Goal: Task Accomplishment & Management: Manage account settings

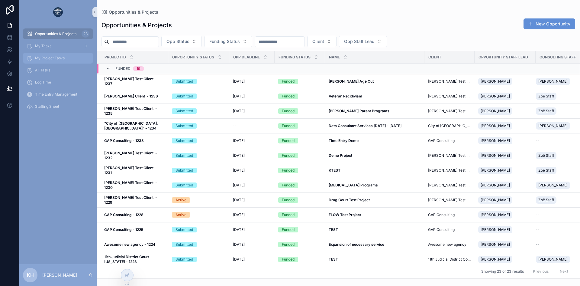
click at [49, 56] on span "My Project Tasks" at bounding box center [50, 58] width 30 height 5
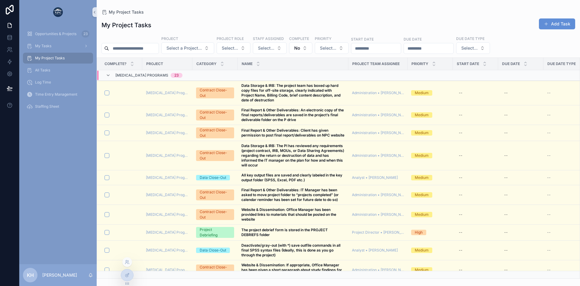
click at [127, 265] on div at bounding box center [127, 262] width 10 height 10
click at [127, 263] on icon at bounding box center [127, 261] width 5 height 5
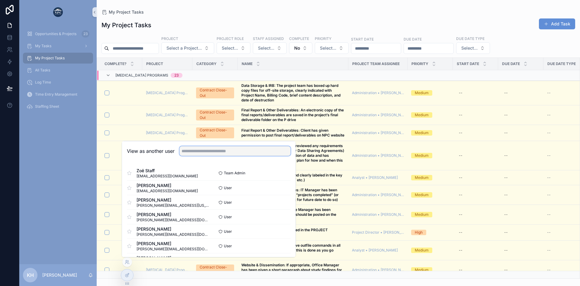
click at [213, 152] on input "text" at bounding box center [234, 151] width 111 height 10
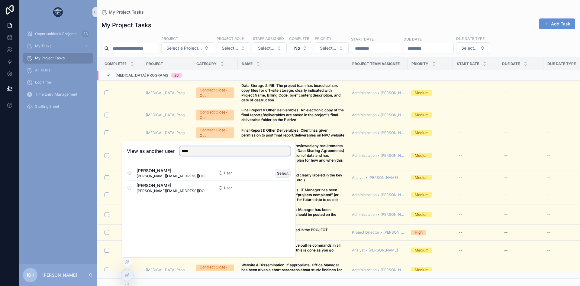
type input "****"
click at [279, 174] on button "Select" at bounding box center [283, 173] width 16 height 9
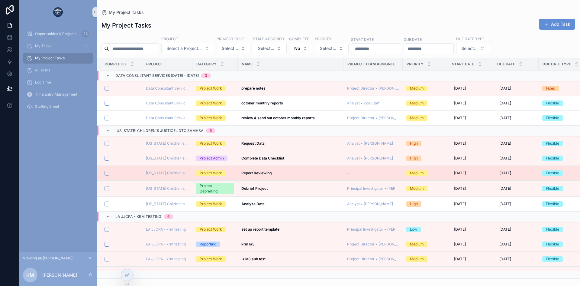
scroll to position [45, 0]
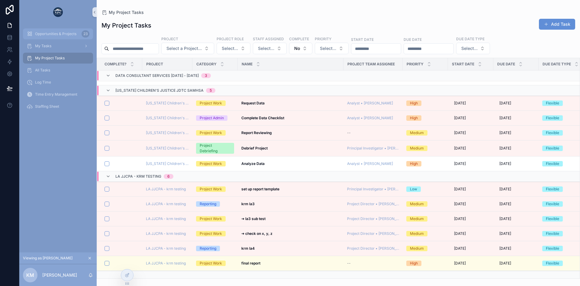
click at [62, 34] on span "Opportunities & Projects" at bounding box center [55, 33] width 41 height 5
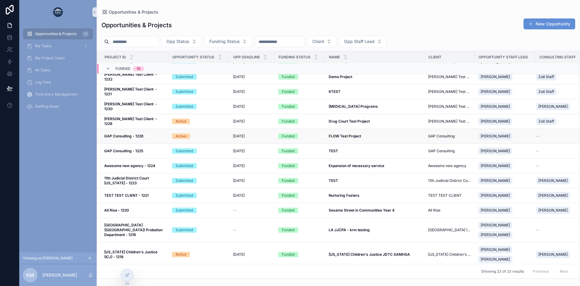
scroll to position [79, 0]
click at [208, 229] on div "Submitted" at bounding box center [199, 229] width 54 height 5
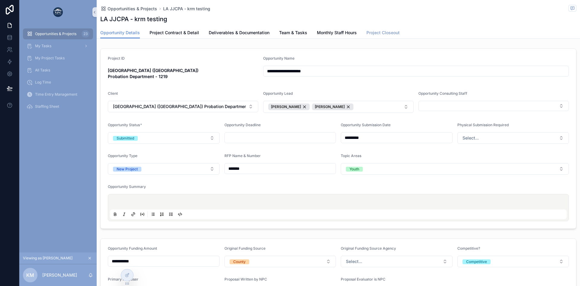
click at [385, 34] on span "Project Closeout" at bounding box center [382, 33] width 33 height 6
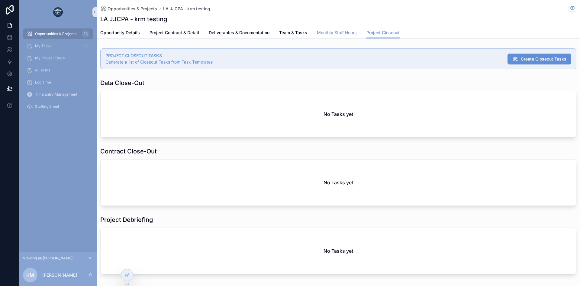
click at [346, 33] on span "Monthly Staff Hours" at bounding box center [337, 33] width 40 height 6
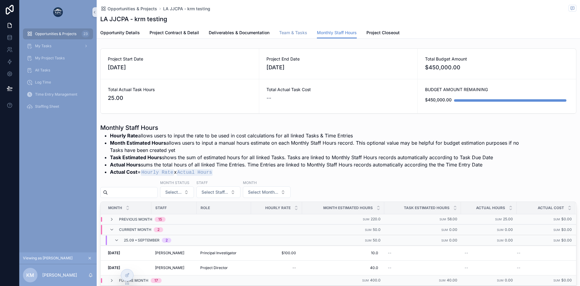
click at [291, 34] on span "Team & Tasks" at bounding box center [293, 33] width 28 height 6
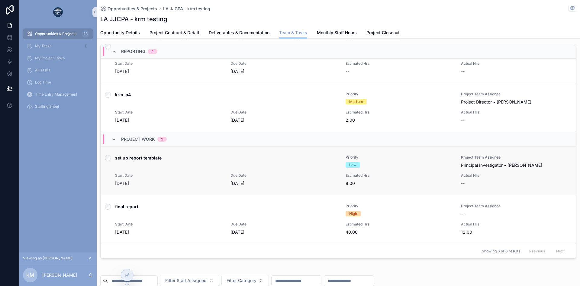
scroll to position [198, 0]
click at [208, 221] on span "Start Date" at bounding box center [169, 223] width 108 height 5
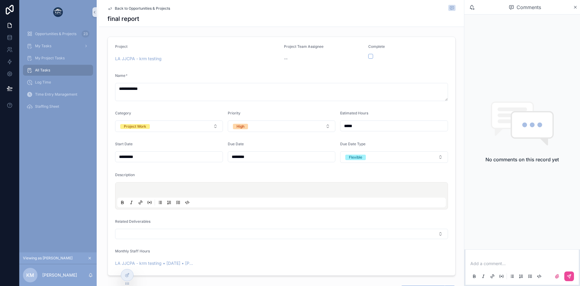
click at [120, 8] on span "Back to Opportunities & Projects" at bounding box center [142, 8] width 55 height 5
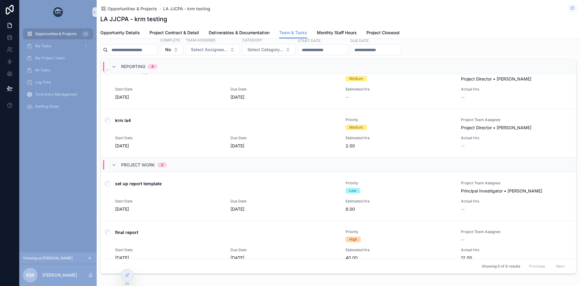
scroll to position [122, 0]
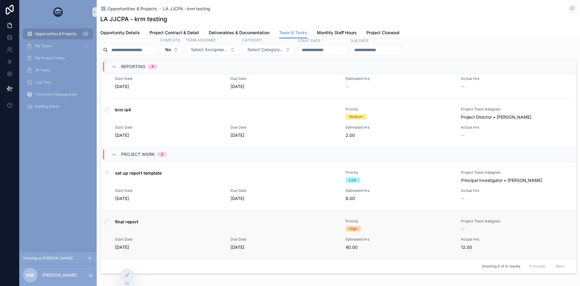
click at [219, 236] on div "final report Priority High Project Team Assignee -- Start Date [DATE] Due Date …" at bounding box center [338, 233] width 461 height 31
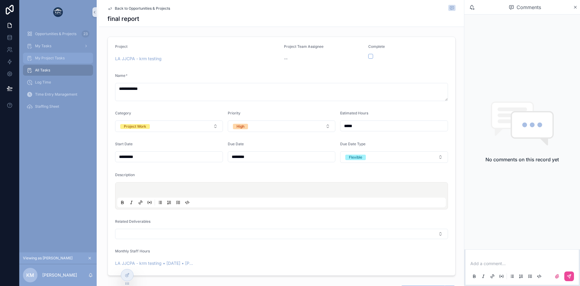
click at [47, 58] on span "My Project Tasks" at bounding box center [50, 58] width 30 height 5
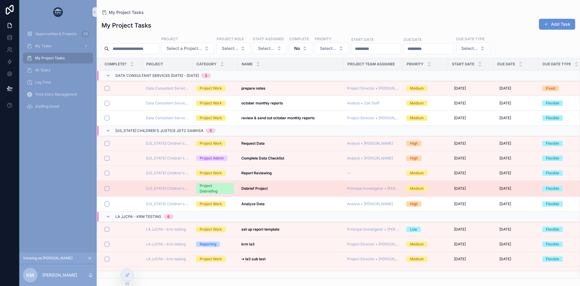
scroll to position [45, 0]
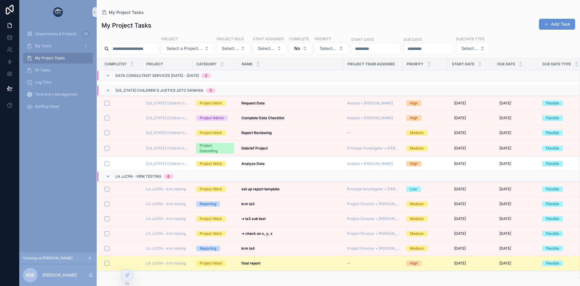
click at [254, 260] on strong "final report" at bounding box center [250, 262] width 19 height 5
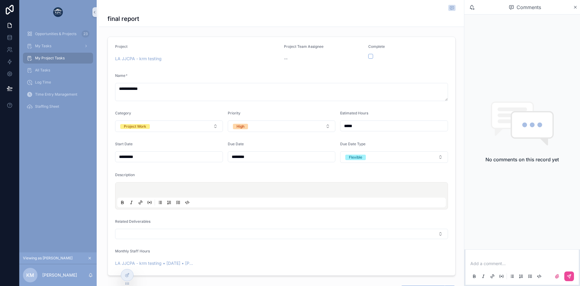
click at [320, 70] on form "**********" at bounding box center [281, 156] width 347 height 238
click at [49, 48] on span "My Tasks" at bounding box center [43, 46] width 16 height 5
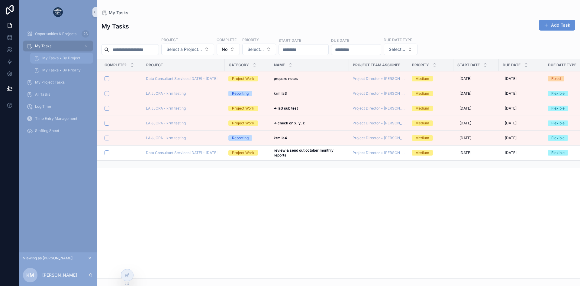
click at [60, 60] on div "My Tasks • By Project" at bounding box center [62, 58] width 56 height 10
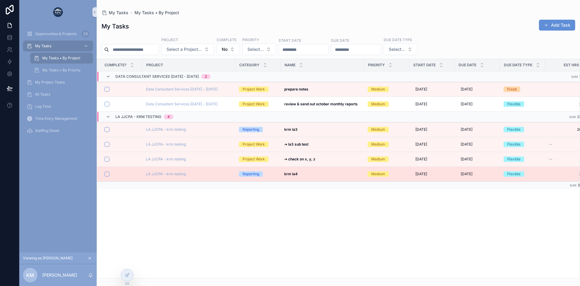
click at [245, 176] on div "Reporting" at bounding box center [251, 173] width 17 height 5
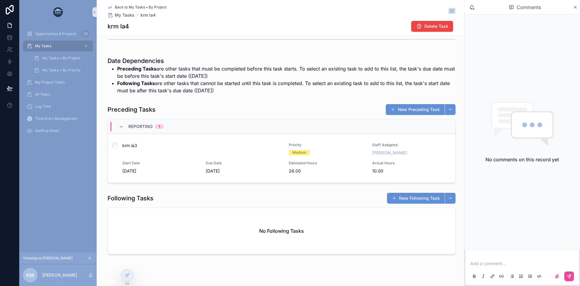
scroll to position [343, 0]
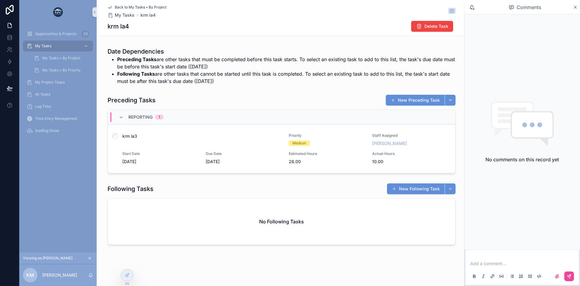
click at [116, 8] on span "Back to My Tasks • By Project" at bounding box center [141, 7] width 52 height 5
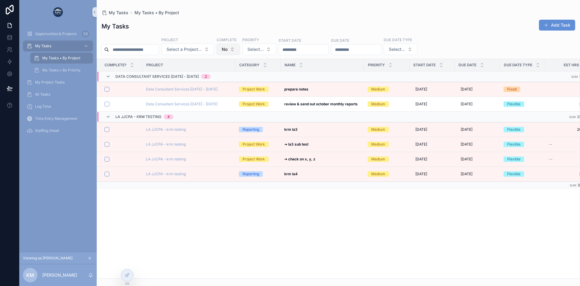
click at [228, 48] on span "No" at bounding box center [225, 49] width 6 height 6
click at [220, 92] on div "Yes" at bounding box center [244, 93] width 73 height 10
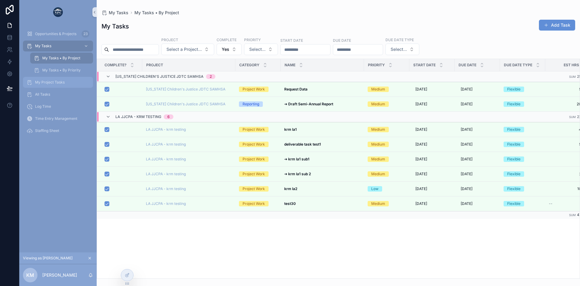
click at [46, 81] on span "My Project Tasks" at bounding box center [50, 82] width 30 height 5
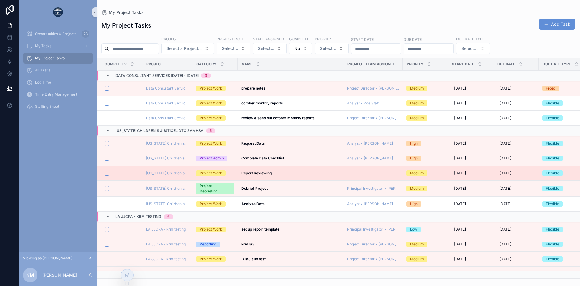
scroll to position [45, 0]
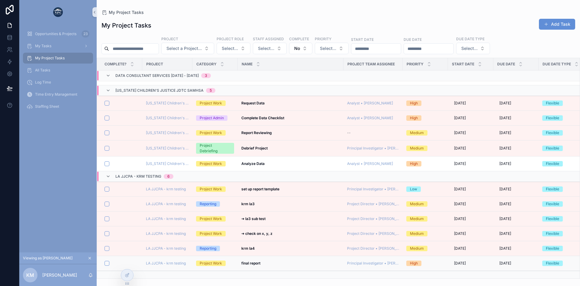
click at [292, 260] on div "final report final report" at bounding box center [290, 262] width 98 height 5
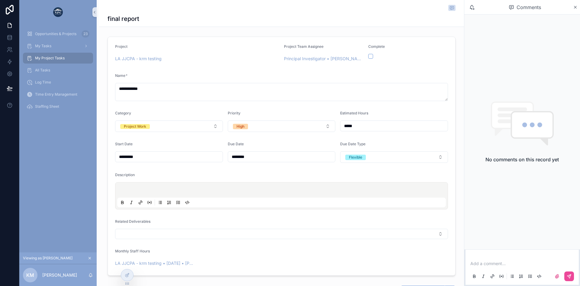
click at [50, 59] on span "My Project Tasks" at bounding box center [50, 58] width 30 height 5
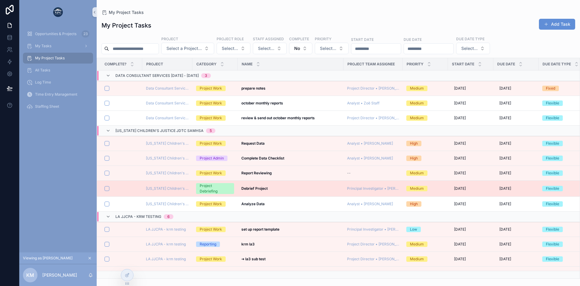
scroll to position [45, 0]
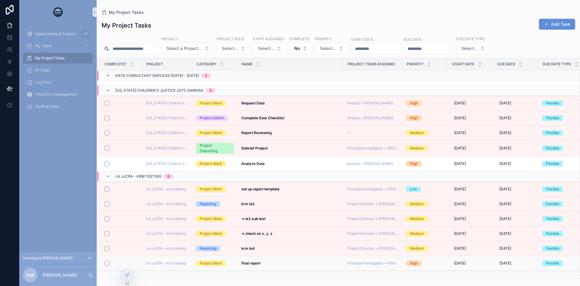
click at [253, 260] on strong "final report" at bounding box center [250, 262] width 19 height 5
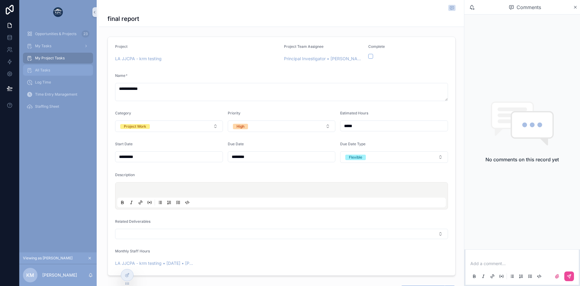
click at [46, 72] on span "All Tasks" at bounding box center [42, 70] width 15 height 5
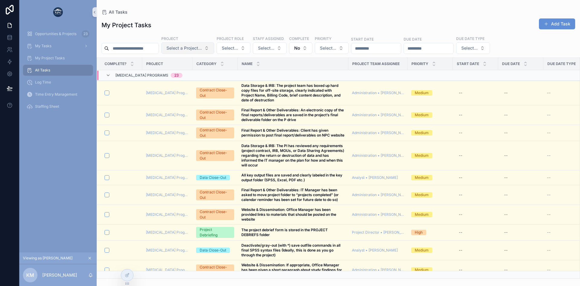
click at [198, 46] on span "Select a Project..." at bounding box center [183, 48] width 35 height 6
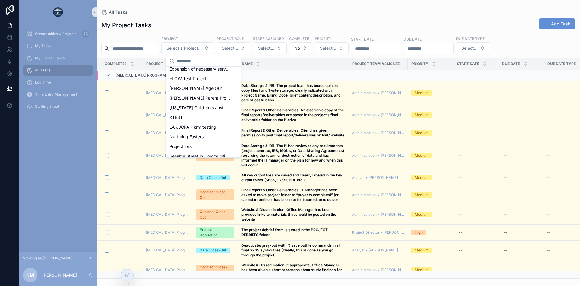
scroll to position [43, 0]
click at [191, 124] on span "LA JJCPA - krm testing" at bounding box center [193, 127] width 47 height 6
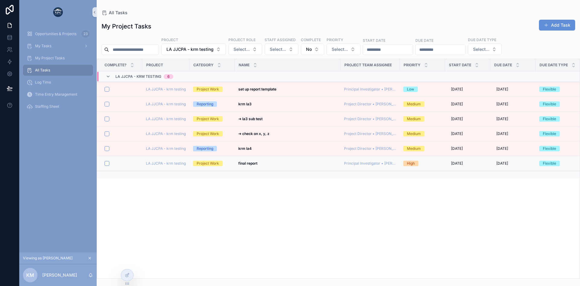
click at [236, 163] on td "final report final report" at bounding box center [288, 163] width 106 height 15
click at [247, 162] on strong "final report" at bounding box center [247, 163] width 19 height 5
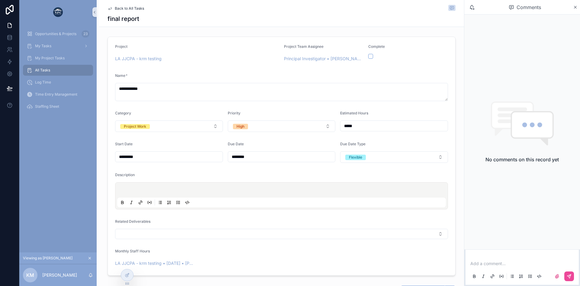
click at [112, 8] on link "Back to All Tasks" at bounding box center [126, 8] width 37 height 5
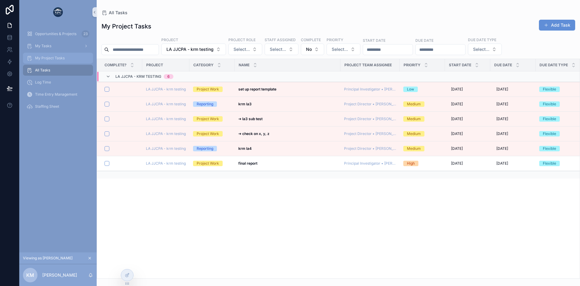
click at [40, 57] on span "My Project Tasks" at bounding box center [50, 58] width 30 height 5
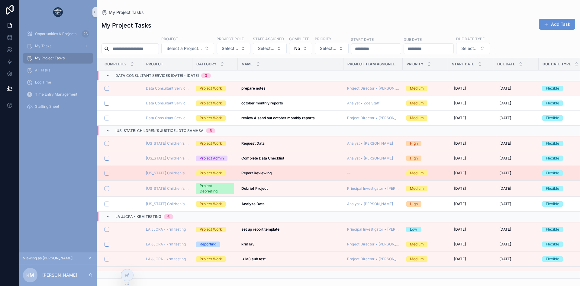
click at [265, 172] on strong "Report Reviewing" at bounding box center [256, 172] width 31 height 5
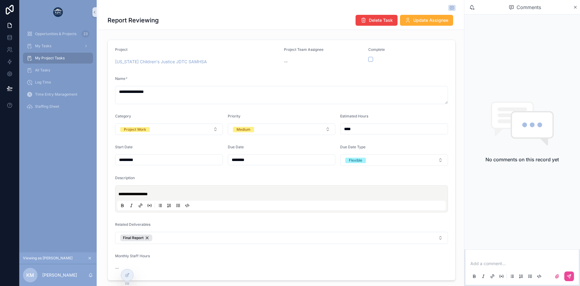
click at [44, 57] on span "My Project Tasks" at bounding box center [50, 58] width 30 height 5
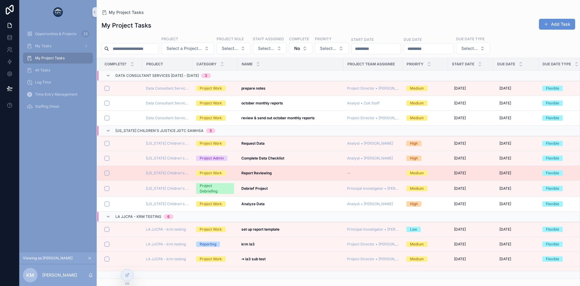
scroll to position [45, 0]
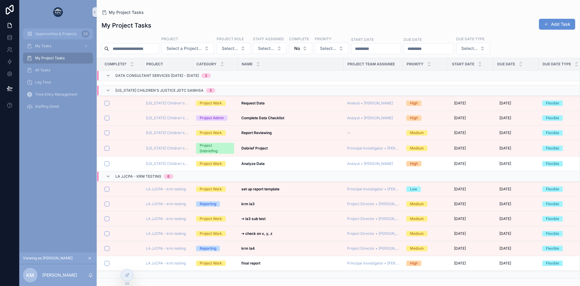
click at [54, 35] on span "Opportunities & Projects" at bounding box center [55, 33] width 41 height 5
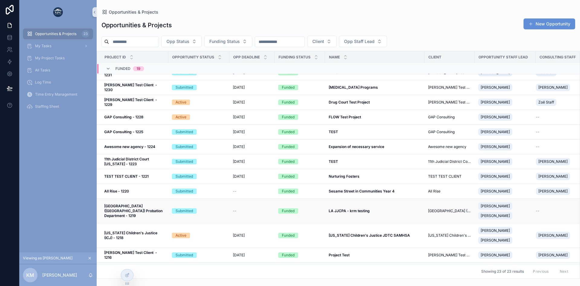
scroll to position [98, 0]
click at [205, 210] on div "Submitted" at bounding box center [199, 210] width 54 height 5
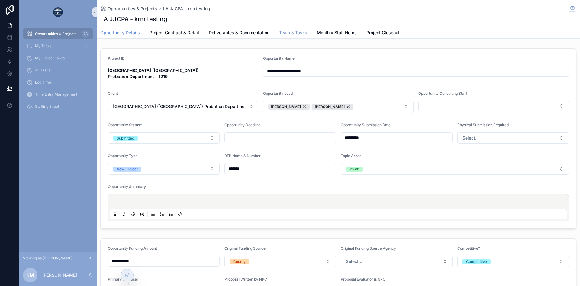
click at [287, 31] on span "Team & Tasks" at bounding box center [293, 33] width 28 height 6
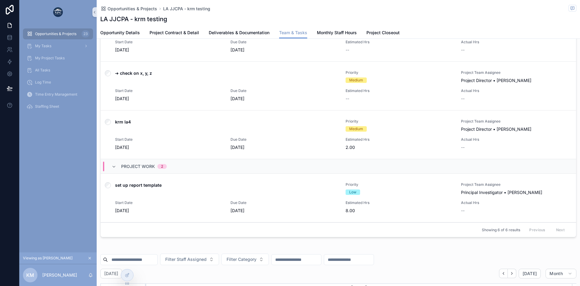
scroll to position [122, 0]
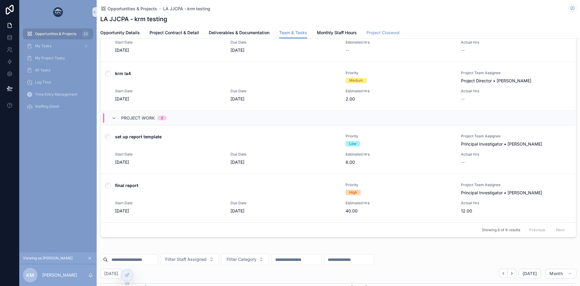
click at [376, 33] on span "Project Closeout" at bounding box center [382, 33] width 33 height 6
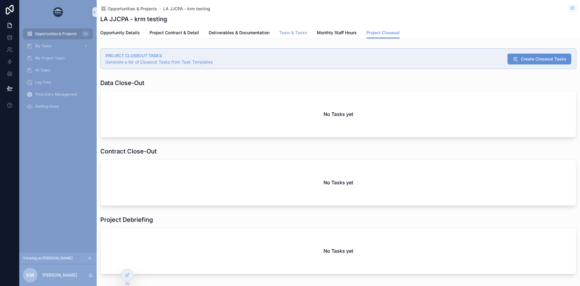
click at [292, 31] on span "Team & Tasks" at bounding box center [293, 33] width 28 height 6
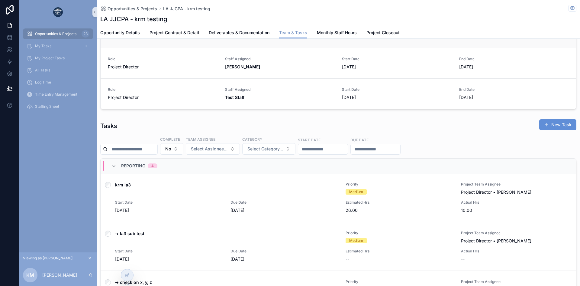
scroll to position [200, 0]
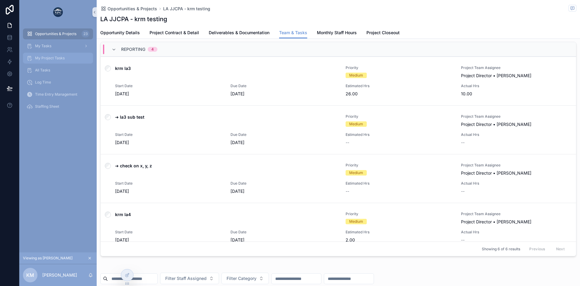
click at [61, 60] on span "My Project Tasks" at bounding box center [50, 58] width 30 height 5
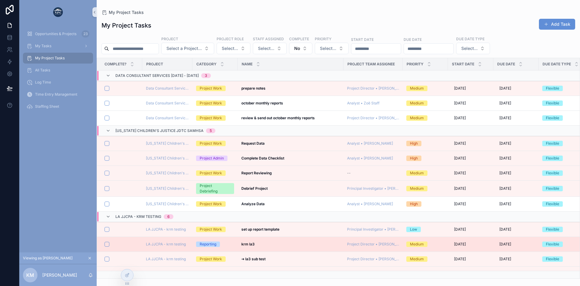
scroll to position [45, 0]
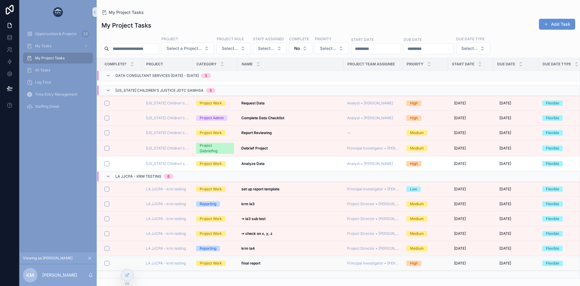
click at [247, 260] on strong "final report" at bounding box center [250, 262] width 19 height 5
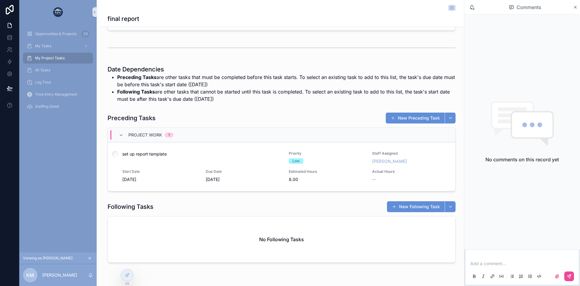
scroll to position [316, 0]
click at [238, 164] on div "set up report template Priority Low Staff Assigned [PERSON_NAME] Start Date [DA…" at bounding box center [281, 165] width 333 height 31
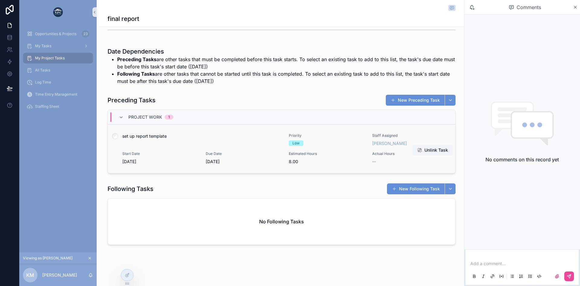
click at [241, 143] on div "set up report template" at bounding box center [201, 139] width 159 height 13
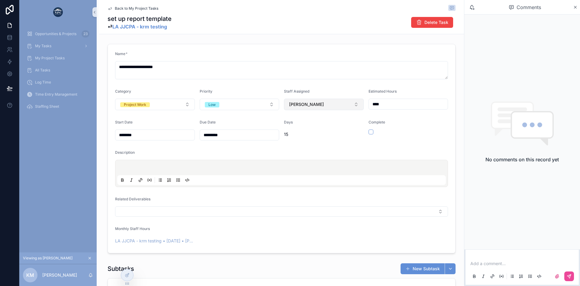
click at [323, 107] on button "[PERSON_NAME]" at bounding box center [324, 103] width 80 height 11
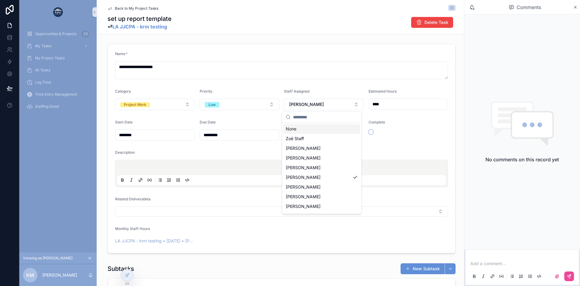
click at [324, 48] on form "**********" at bounding box center [281, 148] width 347 height 208
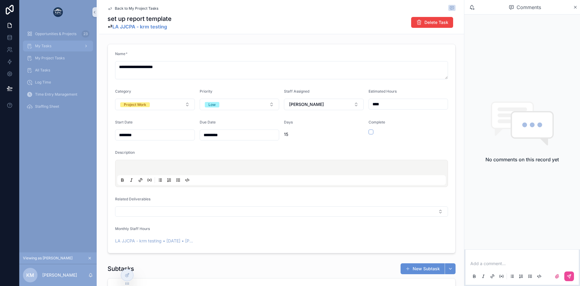
click at [46, 46] on span "My Tasks" at bounding box center [43, 46] width 16 height 5
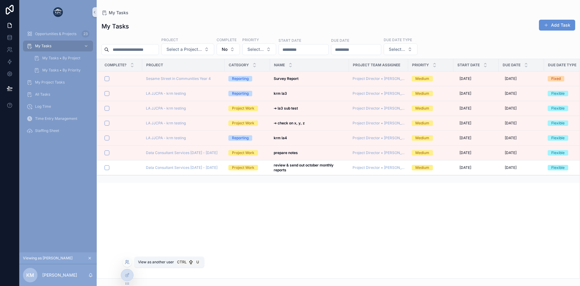
click at [126, 263] on icon at bounding box center [127, 261] width 5 height 5
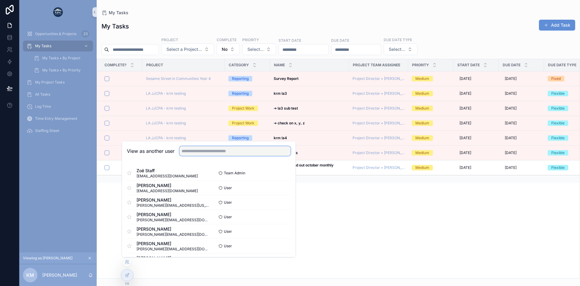
click at [205, 154] on input "text" at bounding box center [234, 151] width 111 height 10
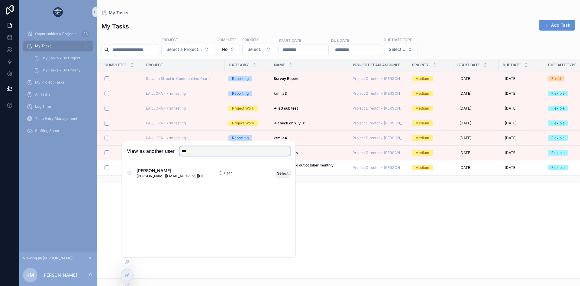
type input "***"
click at [276, 174] on button "Select" at bounding box center [283, 173] width 16 height 9
